Goal: Check status: Check status

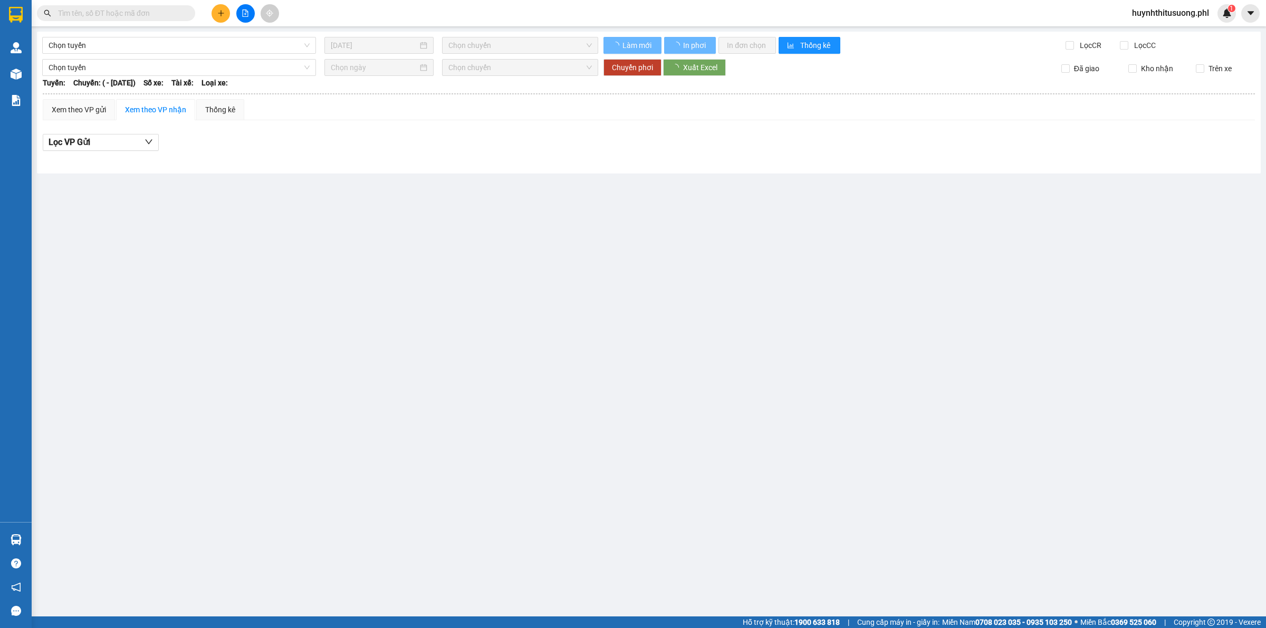
type input "05/04/2025"
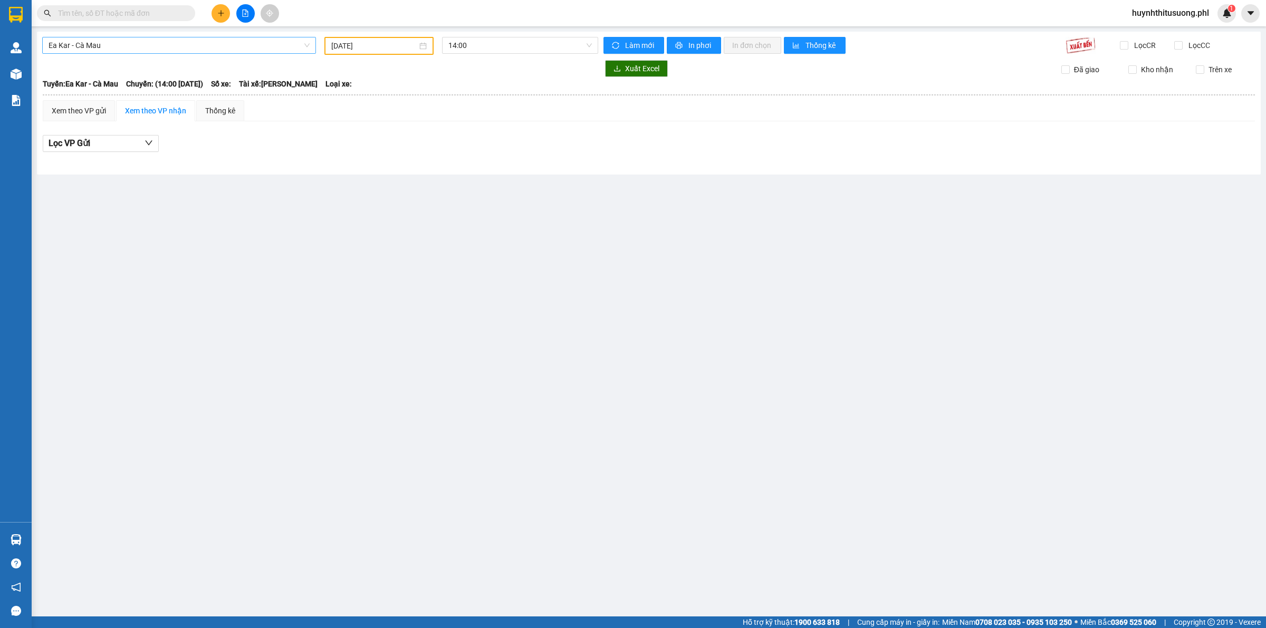
click at [206, 42] on span "Ea Kar - Cà Mau" at bounding box center [179, 45] width 261 height 16
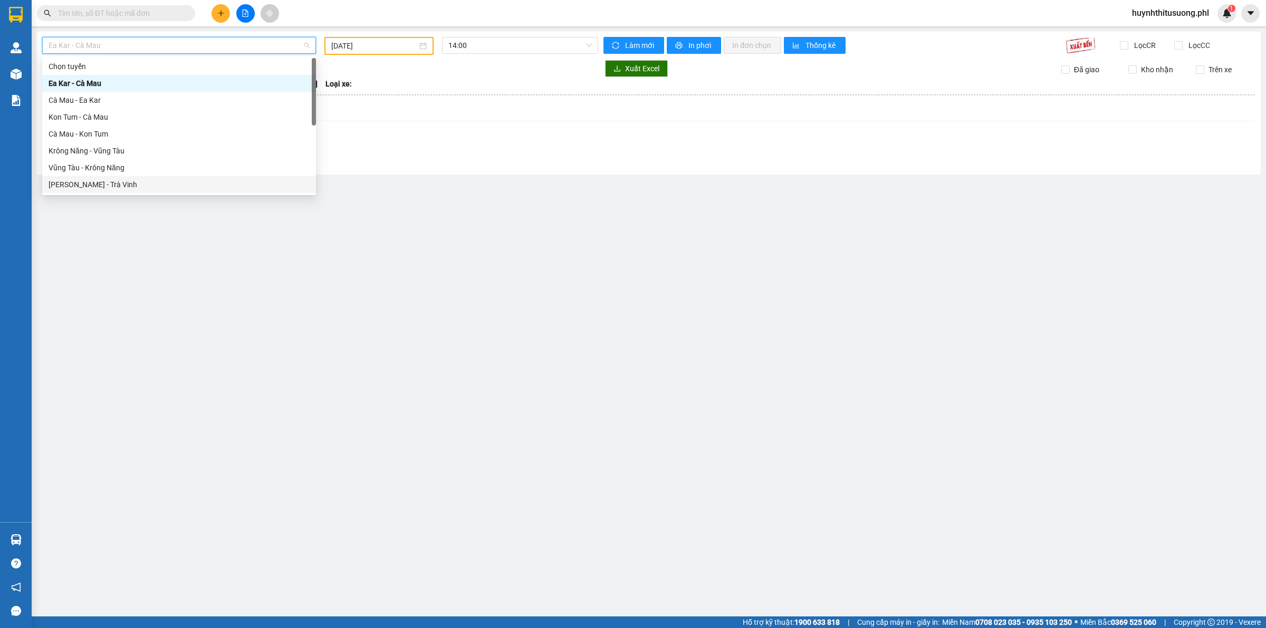
click at [85, 189] on div "[PERSON_NAME] - Trà Vinh" at bounding box center [179, 185] width 261 height 12
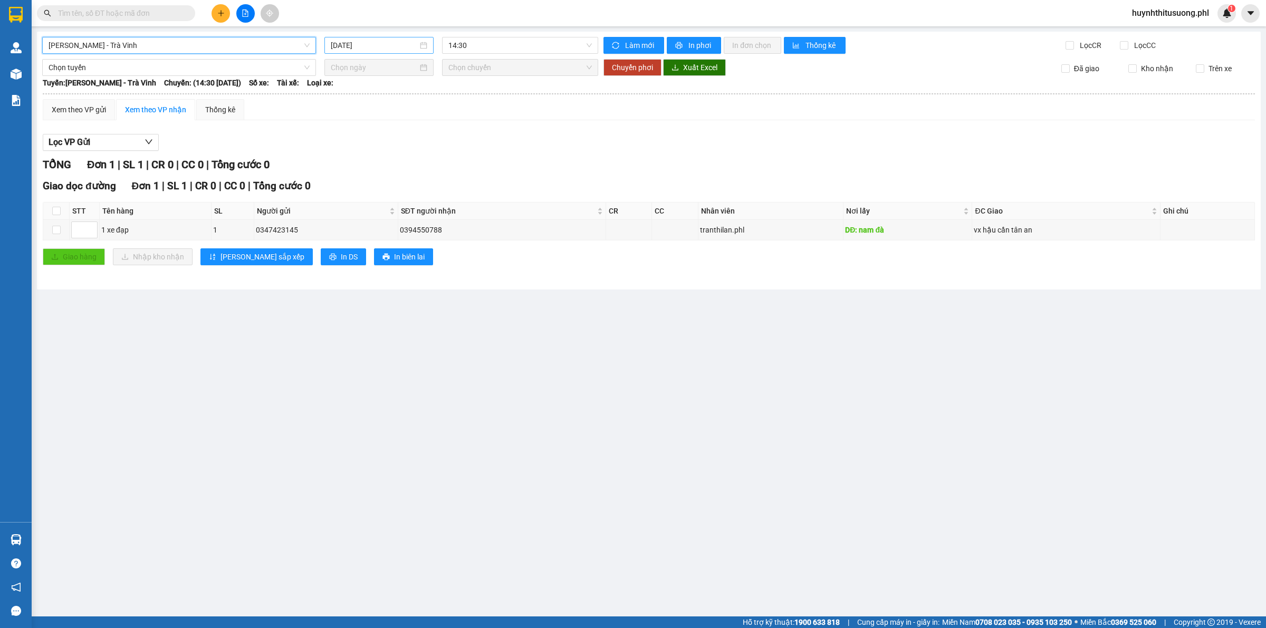
click at [407, 43] on input "[DATE]" at bounding box center [374, 46] width 87 height 12
click at [355, 138] on div "11" at bounding box center [359, 138] width 13 height 13
type input "[DATE]"
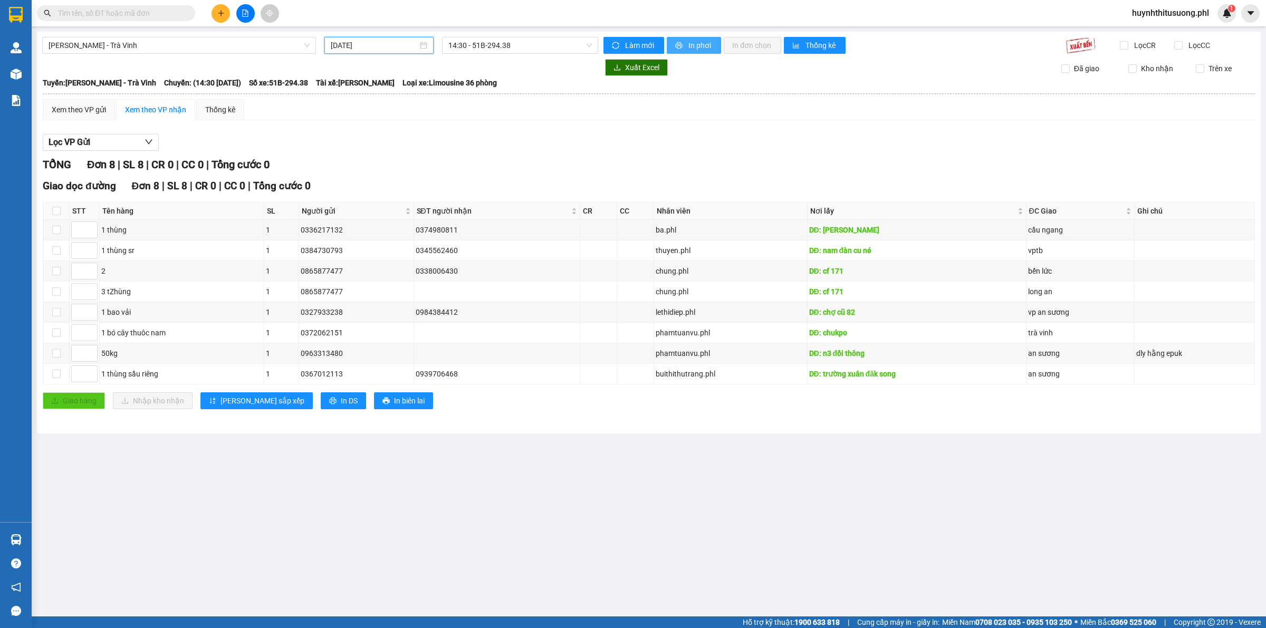
click at [713, 47] on button "In phơi" at bounding box center [694, 45] width 54 height 17
click at [260, 50] on span "[PERSON_NAME] - Trà Vinh" at bounding box center [179, 45] width 261 height 16
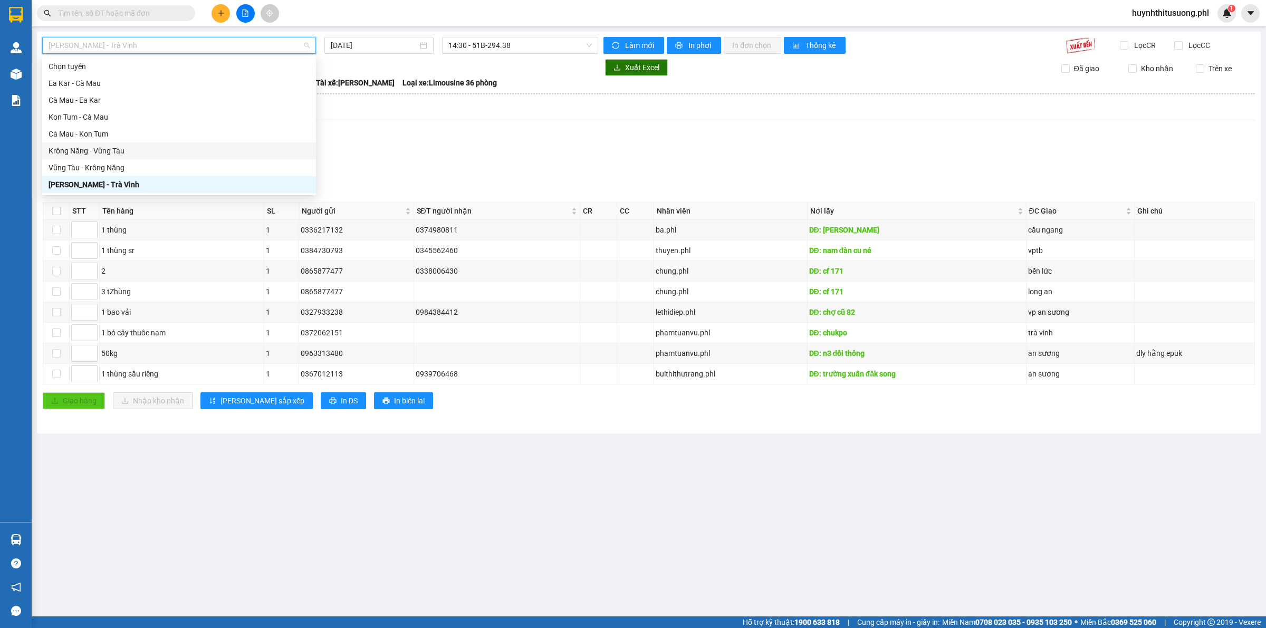
click at [128, 149] on div "Krông Năng - Vũng Tàu" at bounding box center [179, 151] width 261 height 12
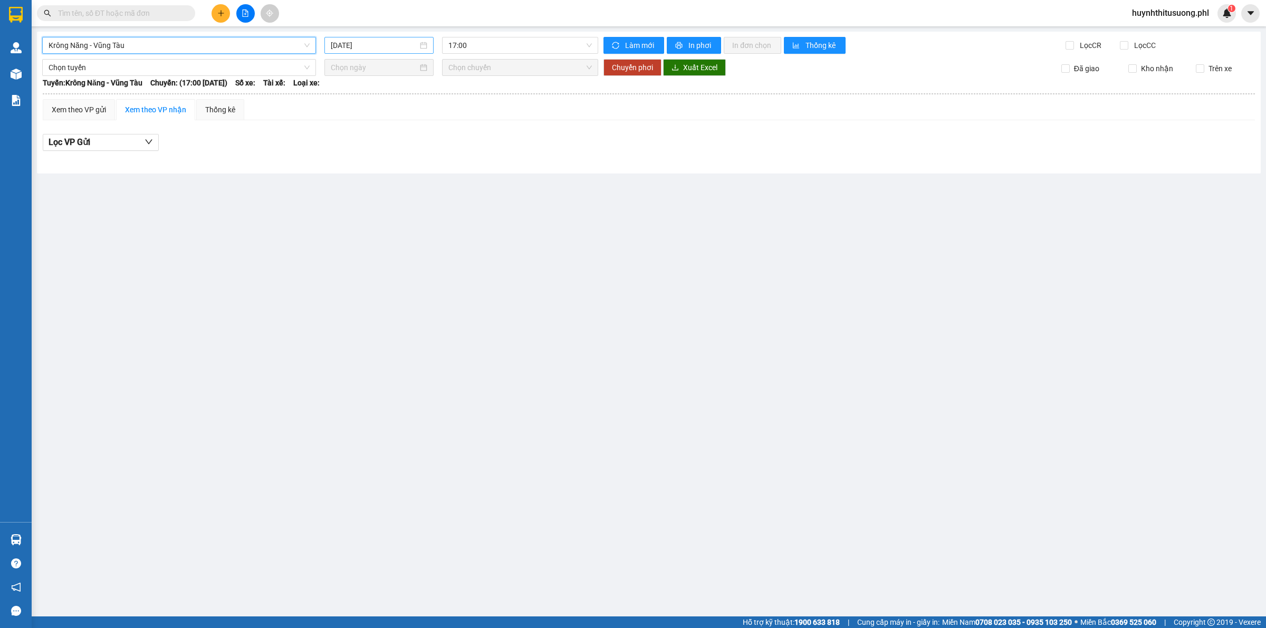
click at [378, 50] on input "[DATE]" at bounding box center [374, 46] width 87 height 12
click at [357, 138] on div "11" at bounding box center [359, 138] width 13 height 13
type input "[DATE]"
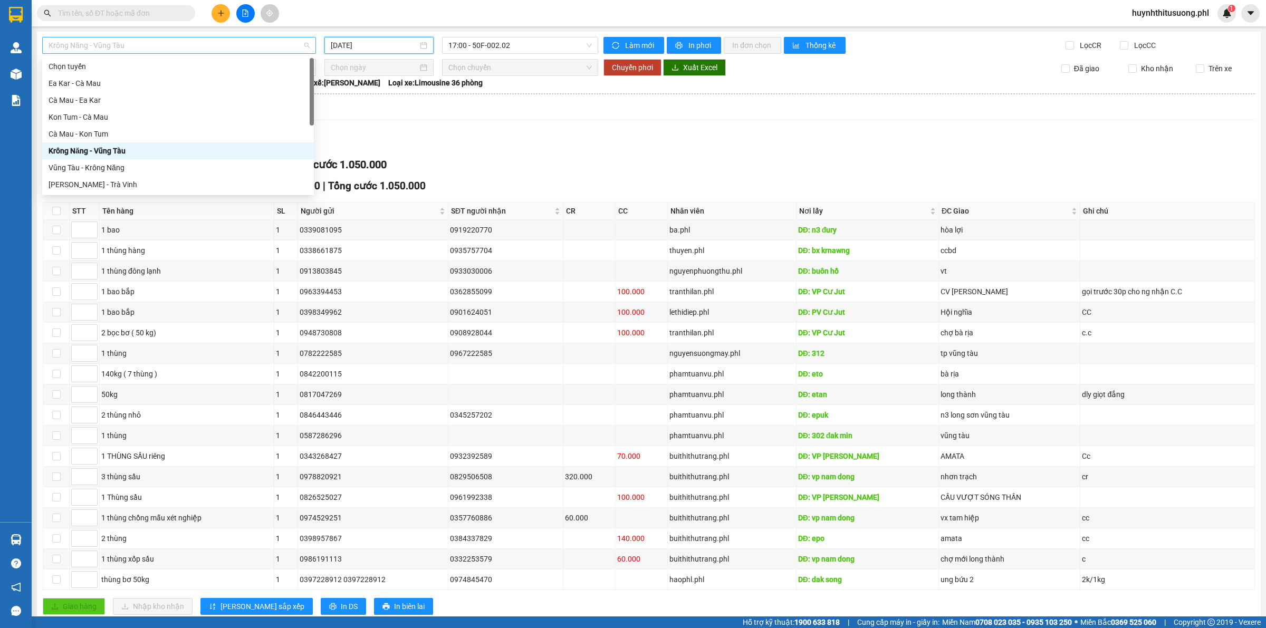
click at [127, 48] on span "Krông Năng - Vũng Tàu" at bounding box center [179, 45] width 261 height 16
click at [86, 116] on div "Kon Tum - Cà Mau" at bounding box center [178, 117] width 259 height 12
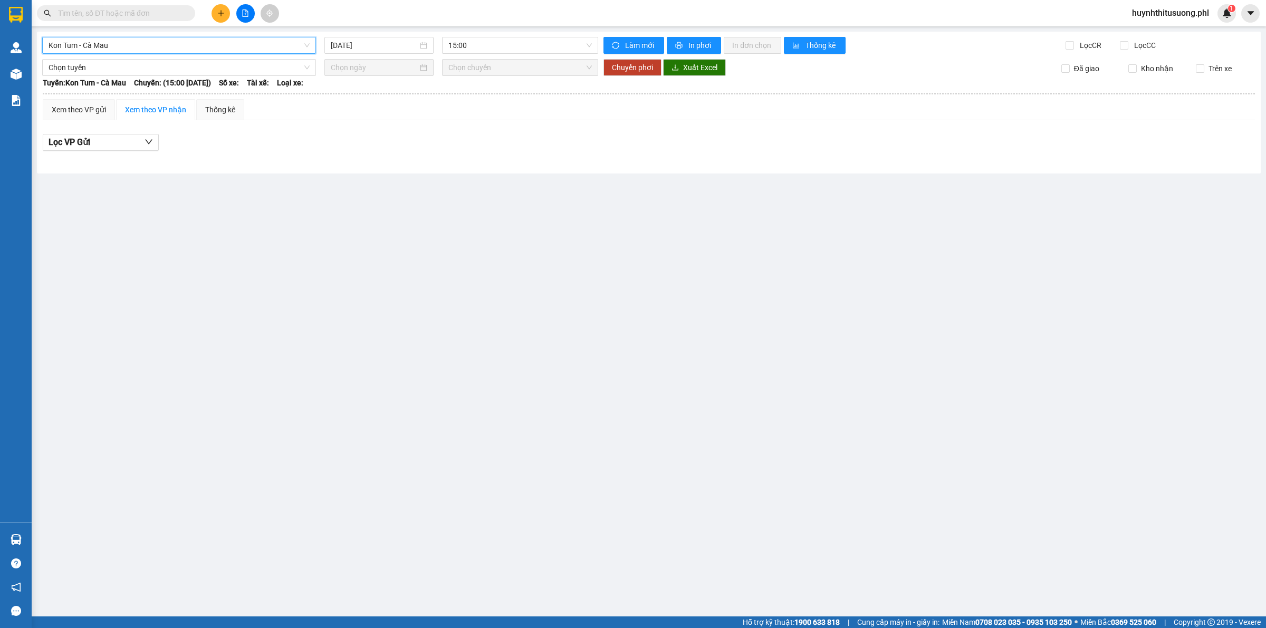
click at [405, 59] on div at bounding box center [378, 67] width 109 height 17
click at [407, 56] on div "Lọc các chuyến theo ngày" at bounding box center [379, 44] width 93 height 25
click at [413, 51] on div "Lọc các chuyến theo ngày" at bounding box center [379, 44] width 93 height 25
click at [381, 45] on div "Lọc các chuyến theo ngày" at bounding box center [379, 41] width 93 height 18
click at [339, 40] on input "[DATE]" at bounding box center [374, 46] width 87 height 12
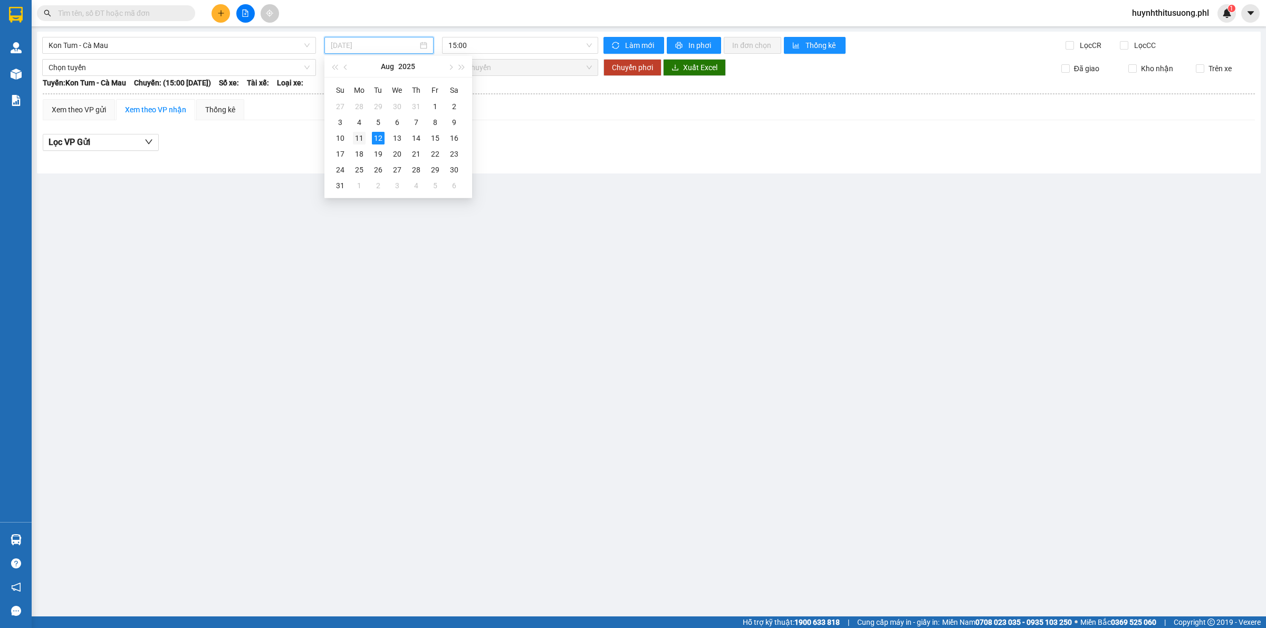
click at [357, 139] on div "11" at bounding box center [359, 138] width 13 height 13
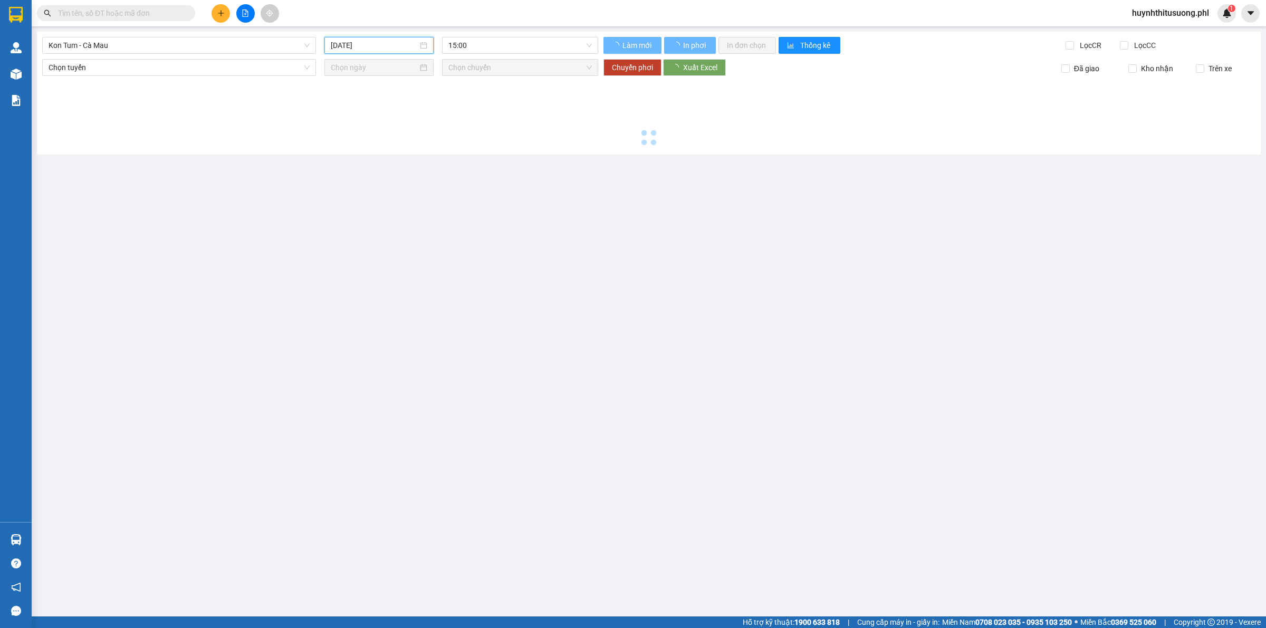
type input "[DATE]"
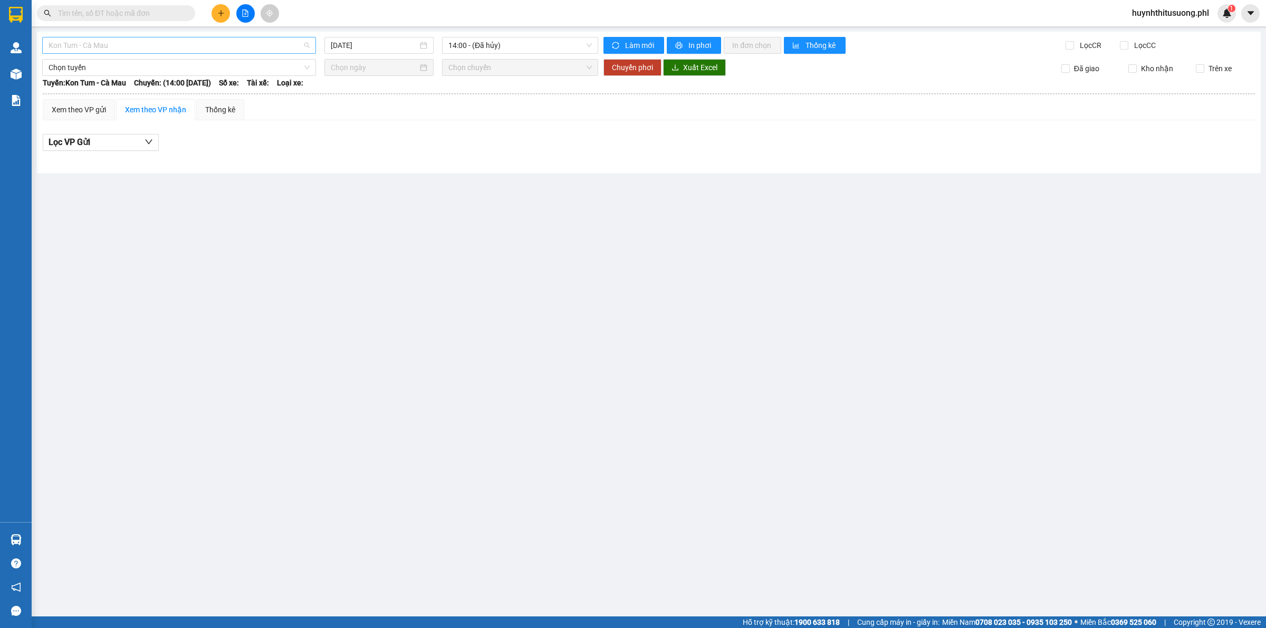
click at [143, 42] on span "Kon Tum - Cà Mau" at bounding box center [179, 45] width 261 height 16
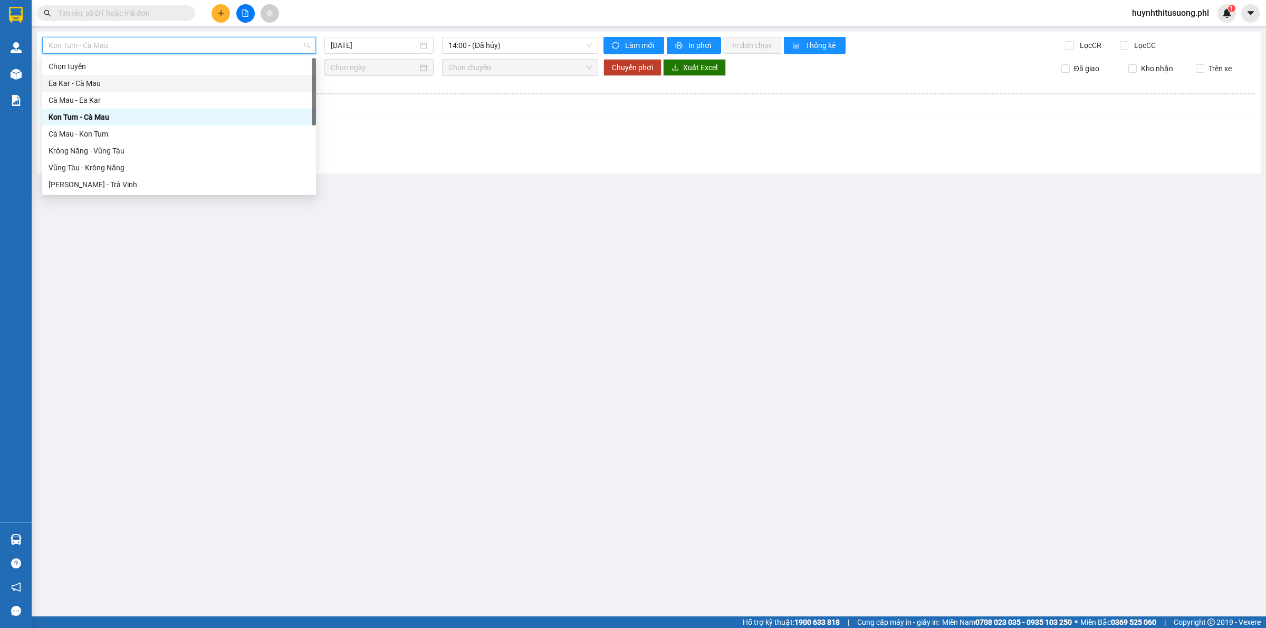
click at [71, 83] on div "Ea Kar - Cà Mau" at bounding box center [179, 84] width 261 height 12
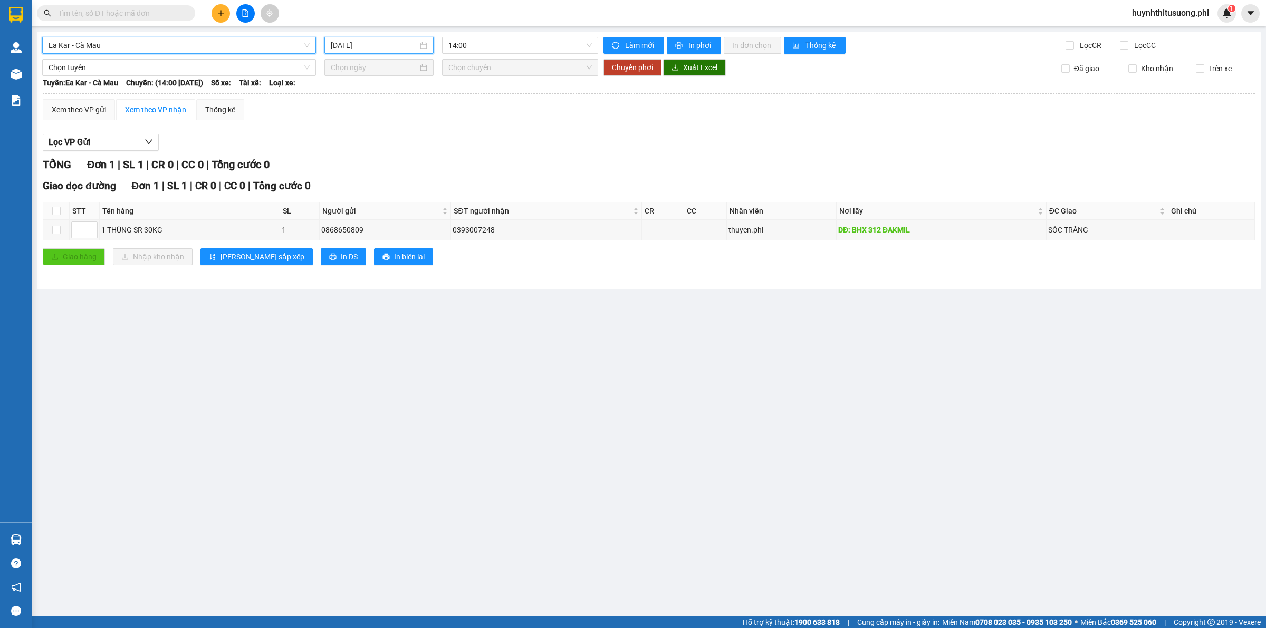
click at [388, 44] on input "[DATE]" at bounding box center [374, 46] width 87 height 12
click at [363, 133] on div "11" at bounding box center [359, 138] width 13 height 13
type input "[DATE]"
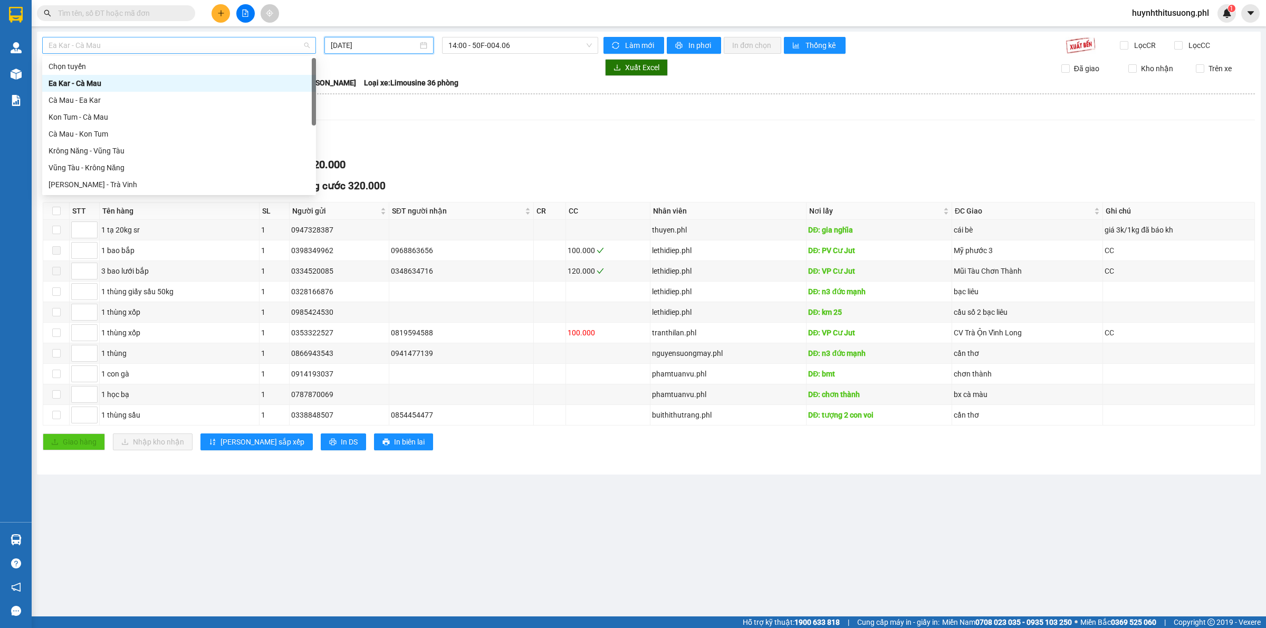
click at [275, 40] on span "Ea Kar - Cà Mau" at bounding box center [179, 45] width 261 height 16
click at [90, 103] on div "Cà Mau - Ea Kar" at bounding box center [179, 100] width 261 height 12
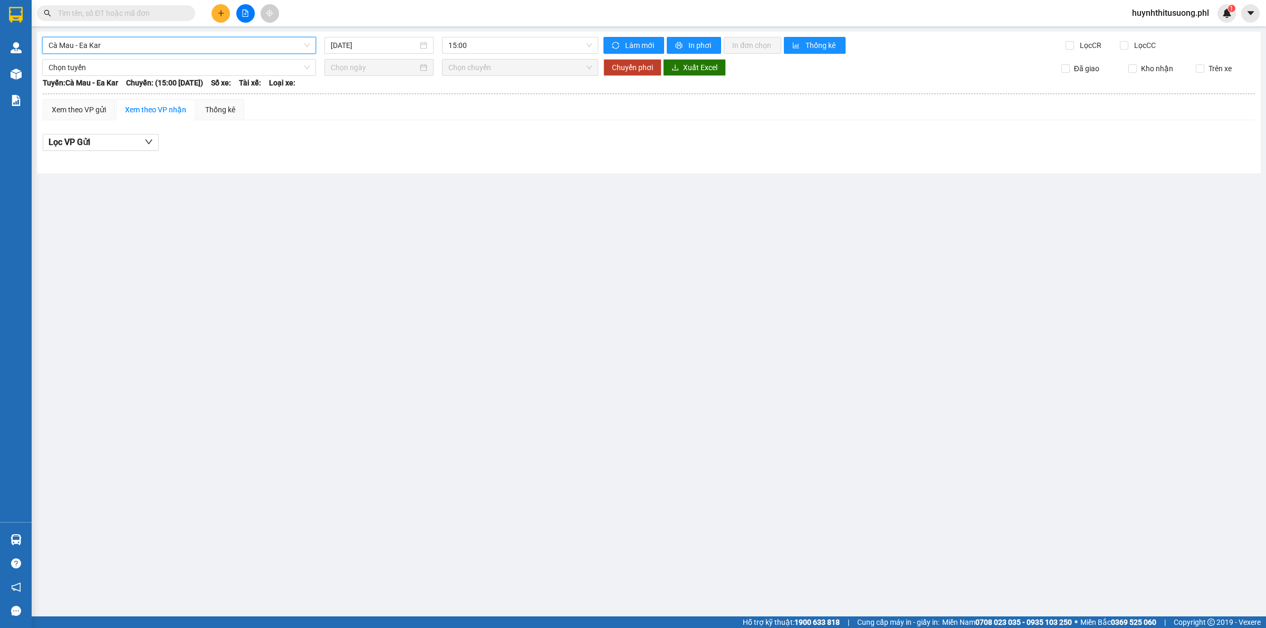
drag, startPoint x: 376, startPoint y: 55, endPoint x: 384, endPoint y: 55, distance: 7.9
click at [377, 56] on div "Cà Mau - Ea Kar Cà Mau - Ea Kar [DATE] 15:00 Làm mới In phơi In đơn chọn Thống …" at bounding box center [649, 103] width 1224 height 142
click at [398, 42] on input "[DATE]" at bounding box center [374, 46] width 87 height 12
click at [362, 137] on div "11" at bounding box center [359, 138] width 13 height 13
type input "[DATE]"
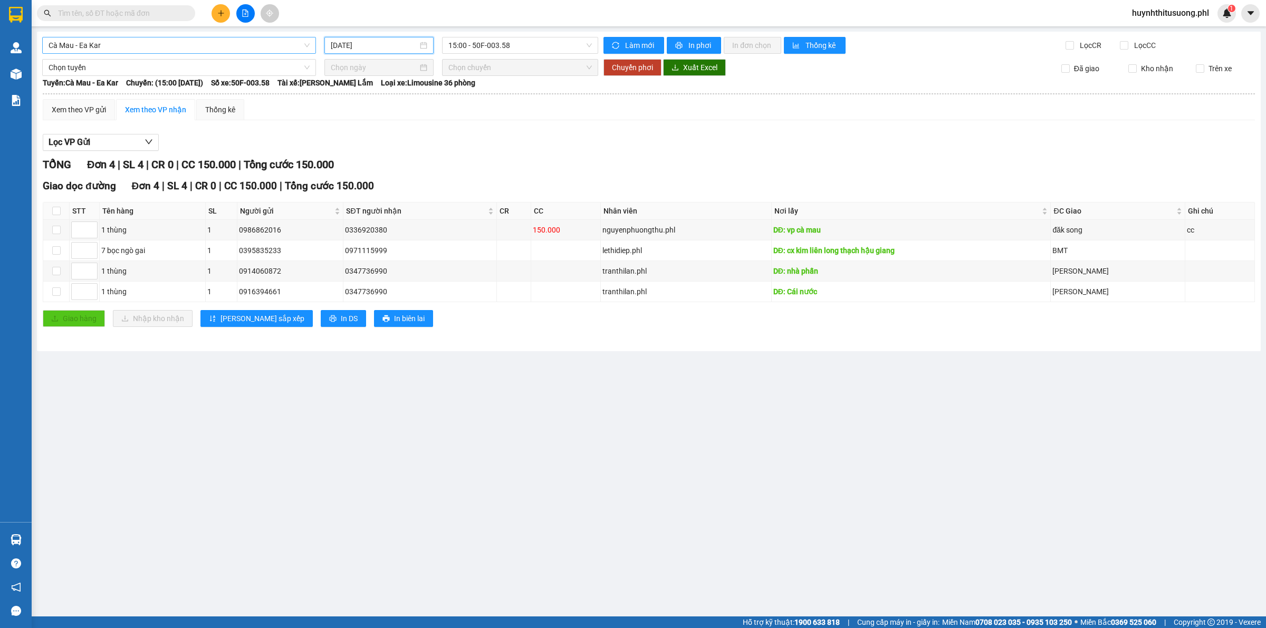
click at [285, 45] on span "Cà Mau - Ea Kar" at bounding box center [179, 45] width 261 height 16
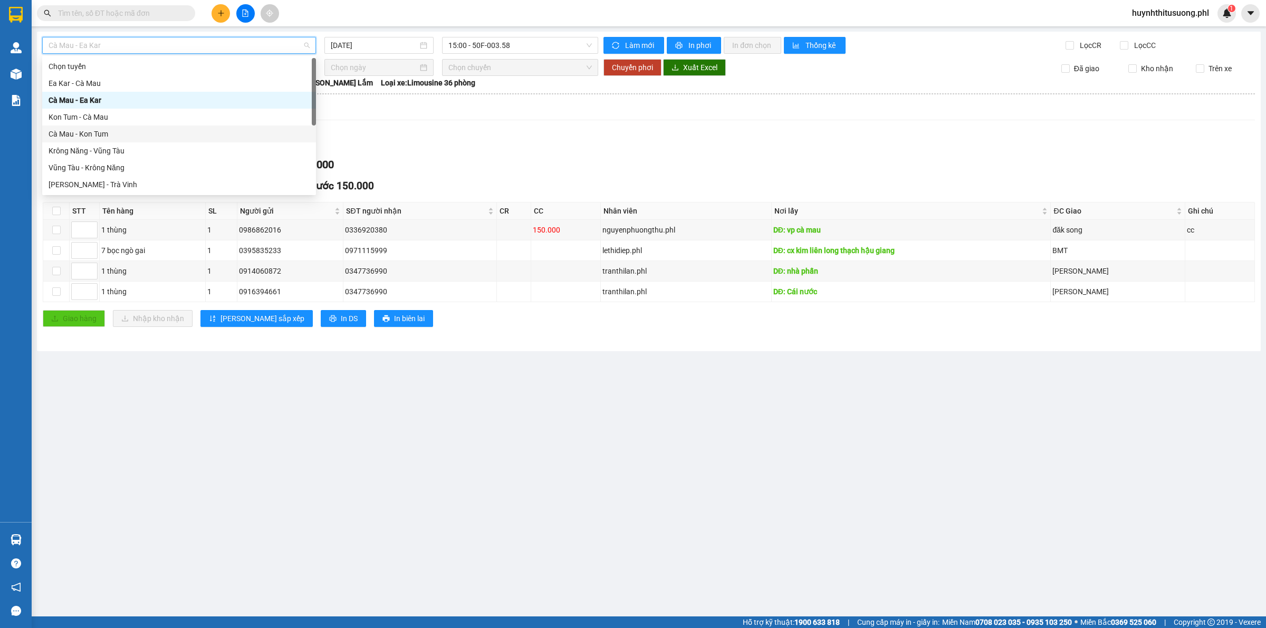
click at [93, 131] on div "Cà Mau - Kon Tum" at bounding box center [179, 134] width 261 height 12
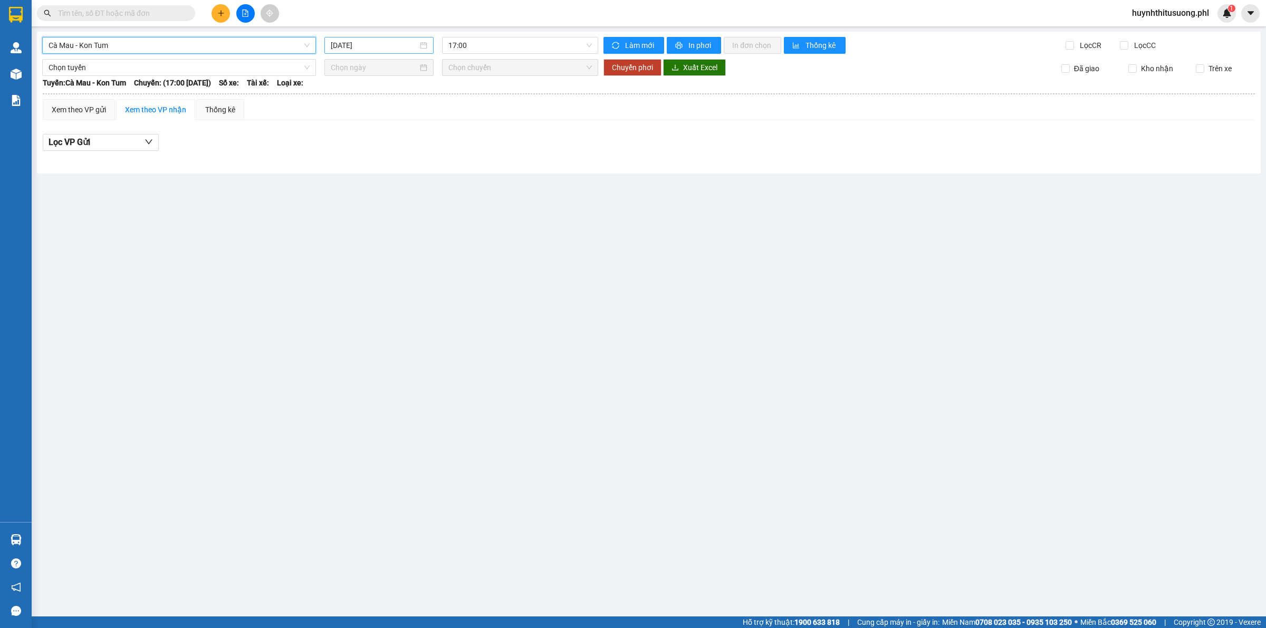
click at [356, 41] on input "[DATE]" at bounding box center [374, 46] width 87 height 12
drag, startPoint x: 363, startPoint y: 139, endPoint x: 342, endPoint y: 154, distance: 26.1
click at [362, 138] on div "11" at bounding box center [359, 138] width 13 height 13
type input "[DATE]"
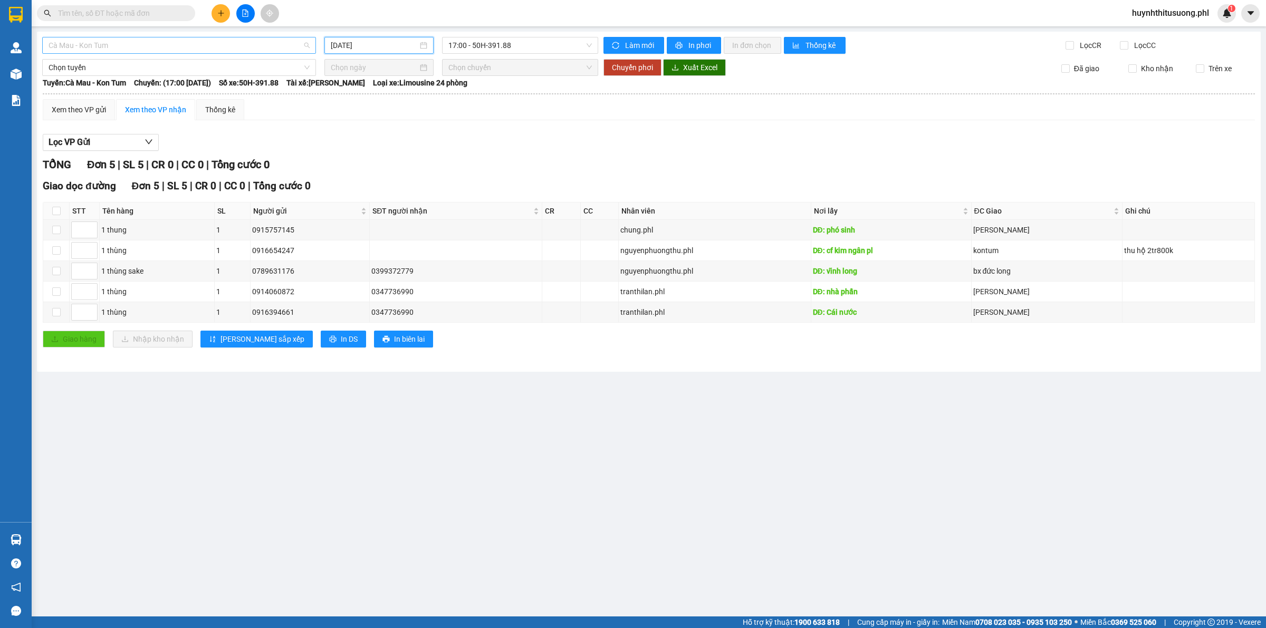
click at [197, 51] on span "Cà Mau - Kon Tum" at bounding box center [179, 45] width 261 height 16
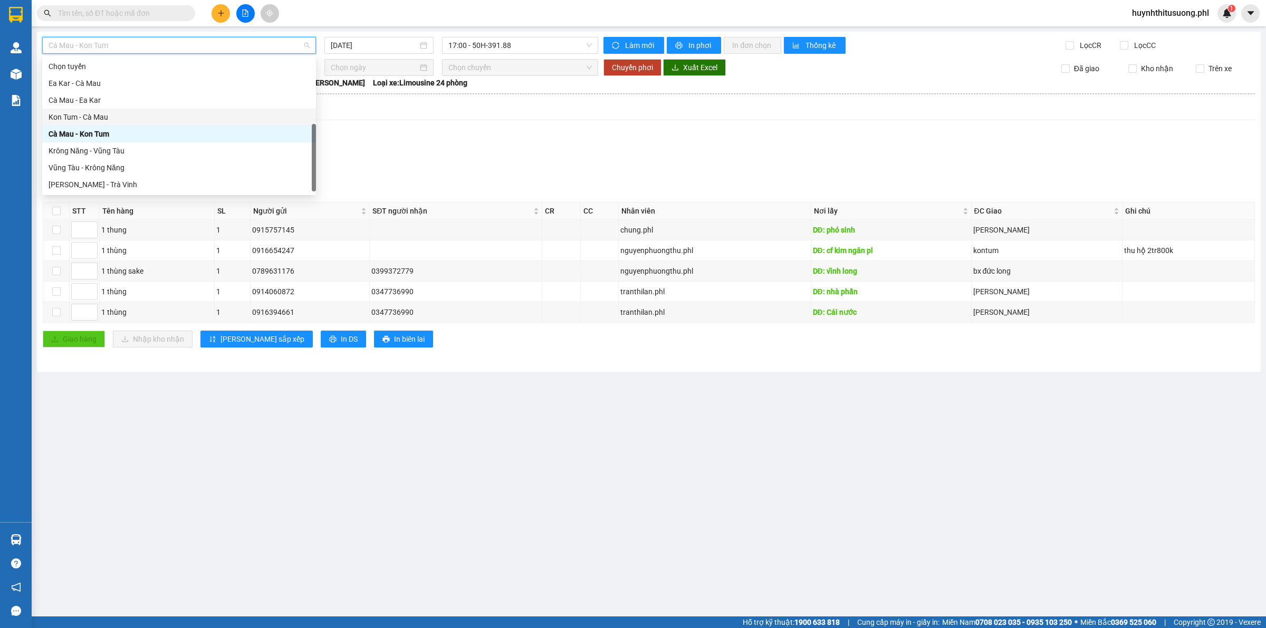
scroll to position [16, 0]
click at [61, 98] on div "Kon Tum - Cà Mau" at bounding box center [179, 101] width 261 height 12
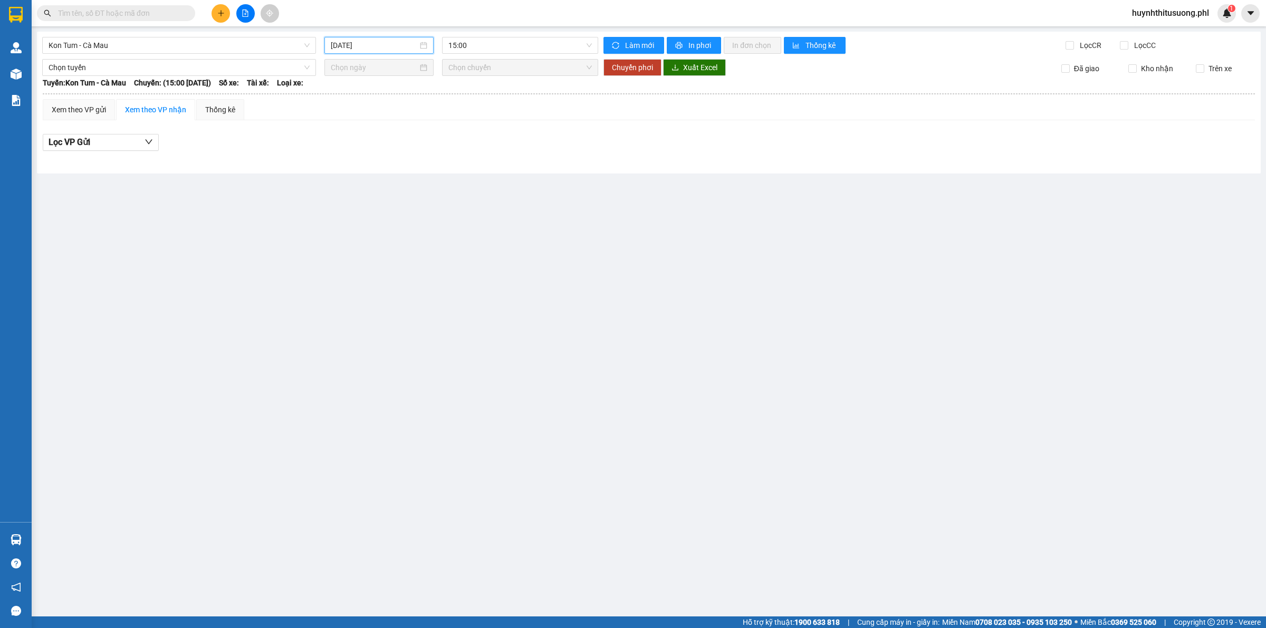
click at [359, 49] on input "[DATE]" at bounding box center [374, 46] width 87 height 12
click at [357, 135] on div "11" at bounding box center [359, 138] width 13 height 13
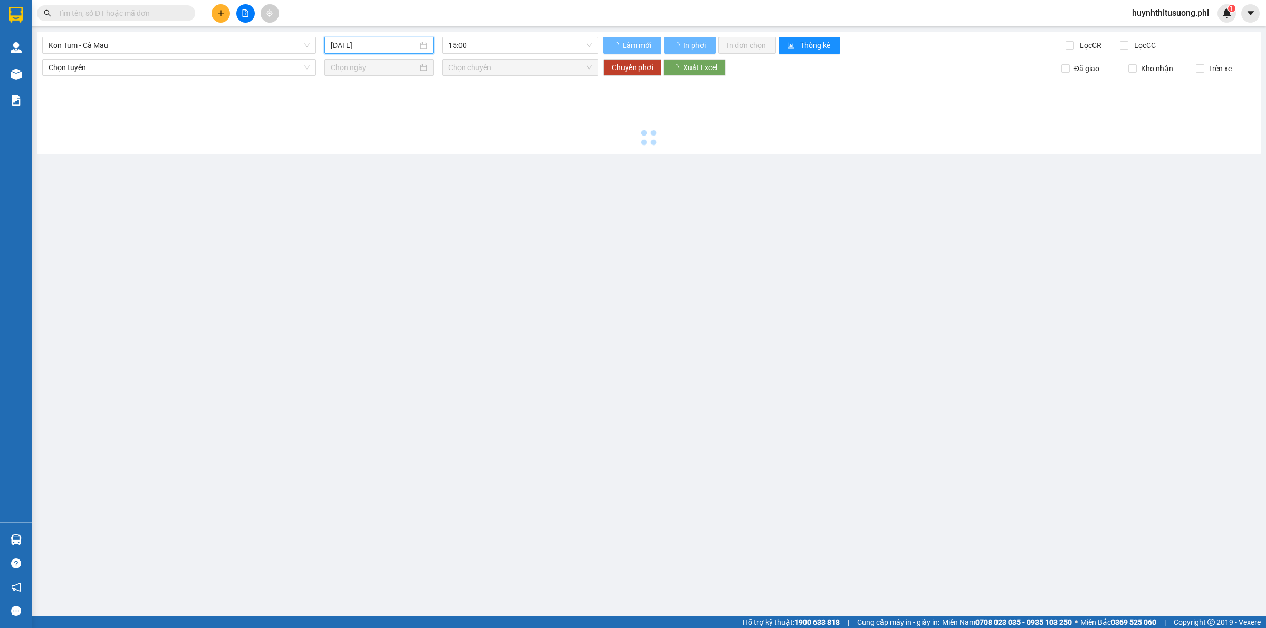
type input "[DATE]"
